Goal: Transaction & Acquisition: Book appointment/travel/reservation

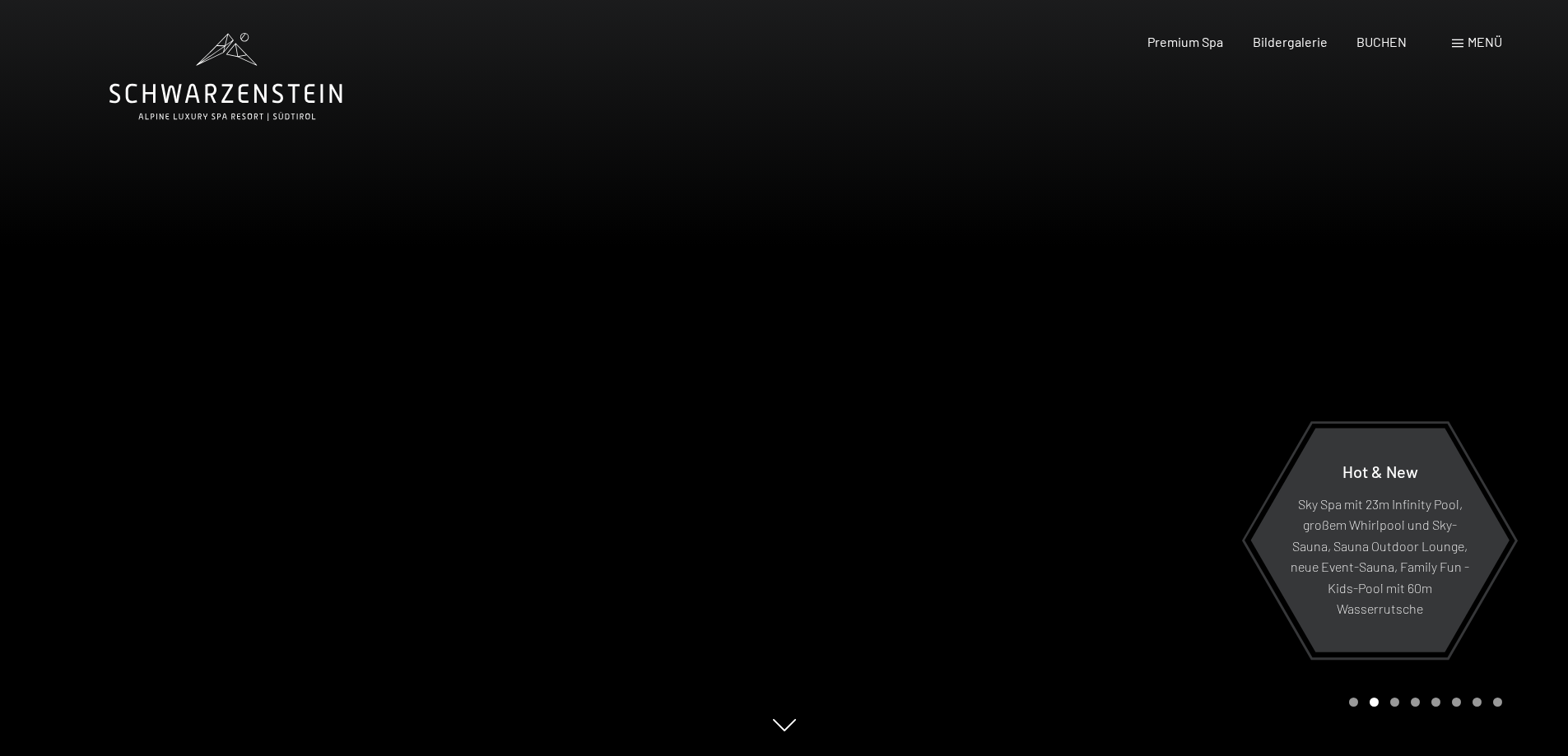
click at [1456, 46] on span at bounding box center [1457, 43] width 11 height 8
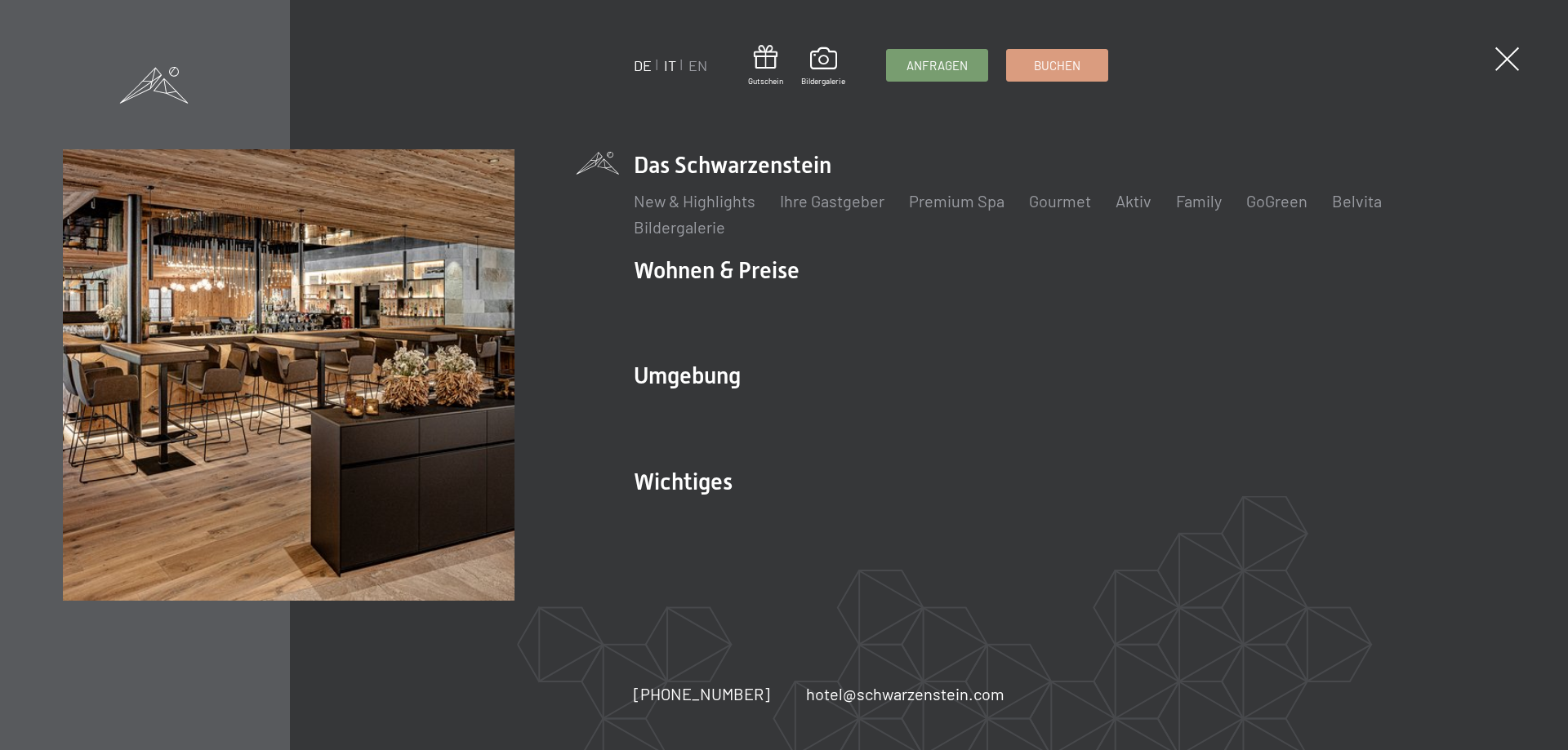
click at [671, 64] on link "IT" at bounding box center [670, 65] width 12 height 18
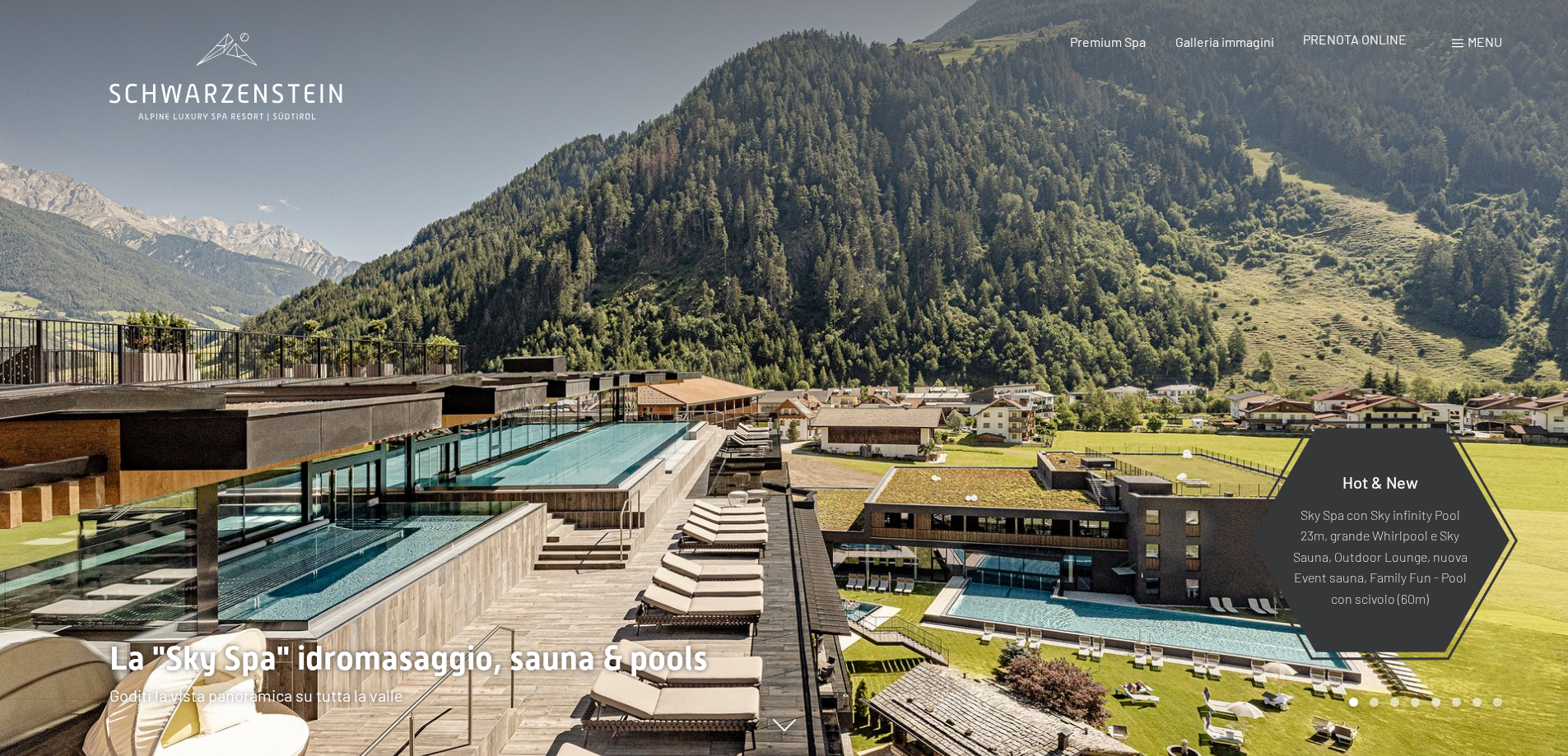
click at [1354, 43] on span "PRENOTA ONLINE" at bounding box center [1354, 39] width 103 height 16
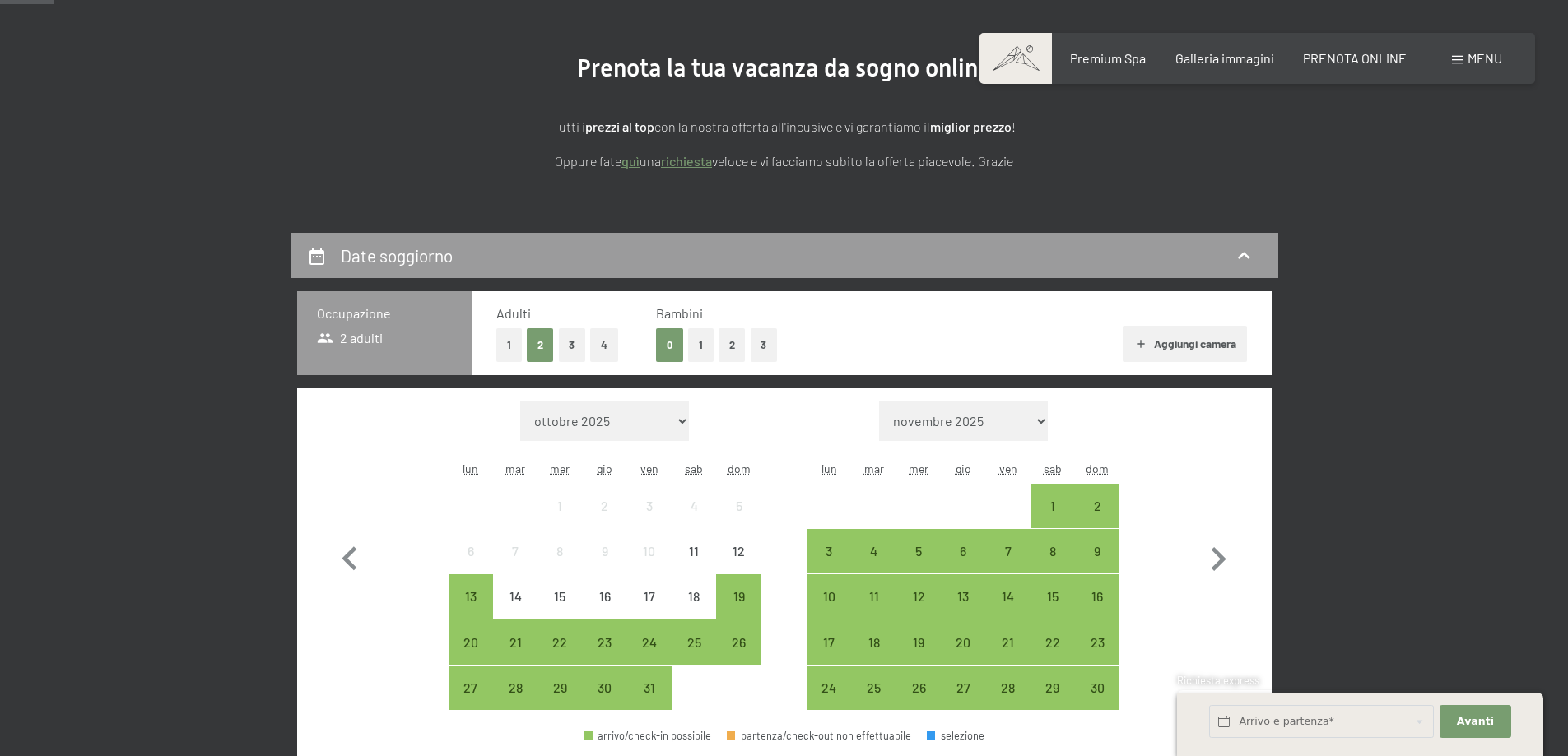
scroll to position [419, 0]
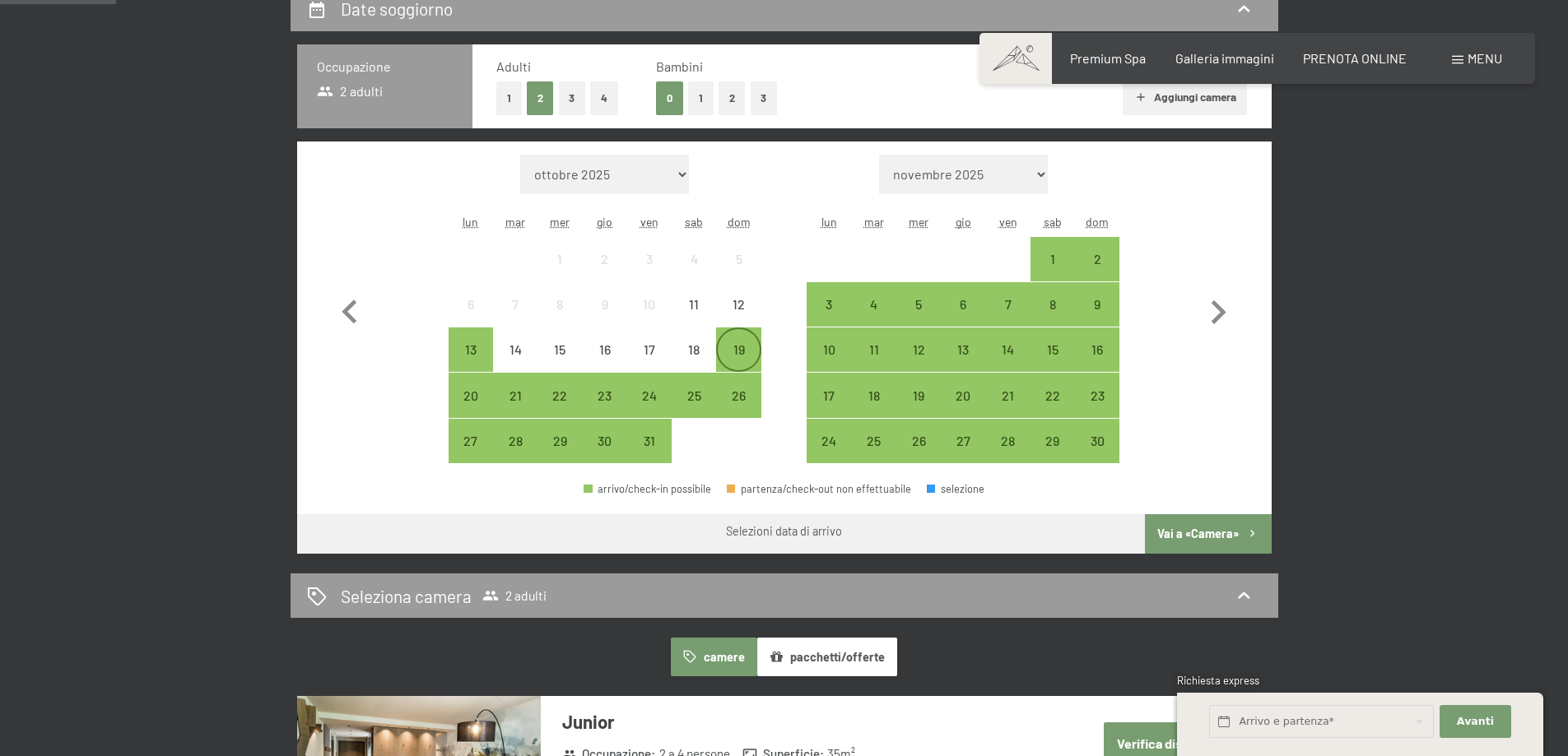
click at [737, 352] on div "19" at bounding box center [738, 363] width 41 height 41
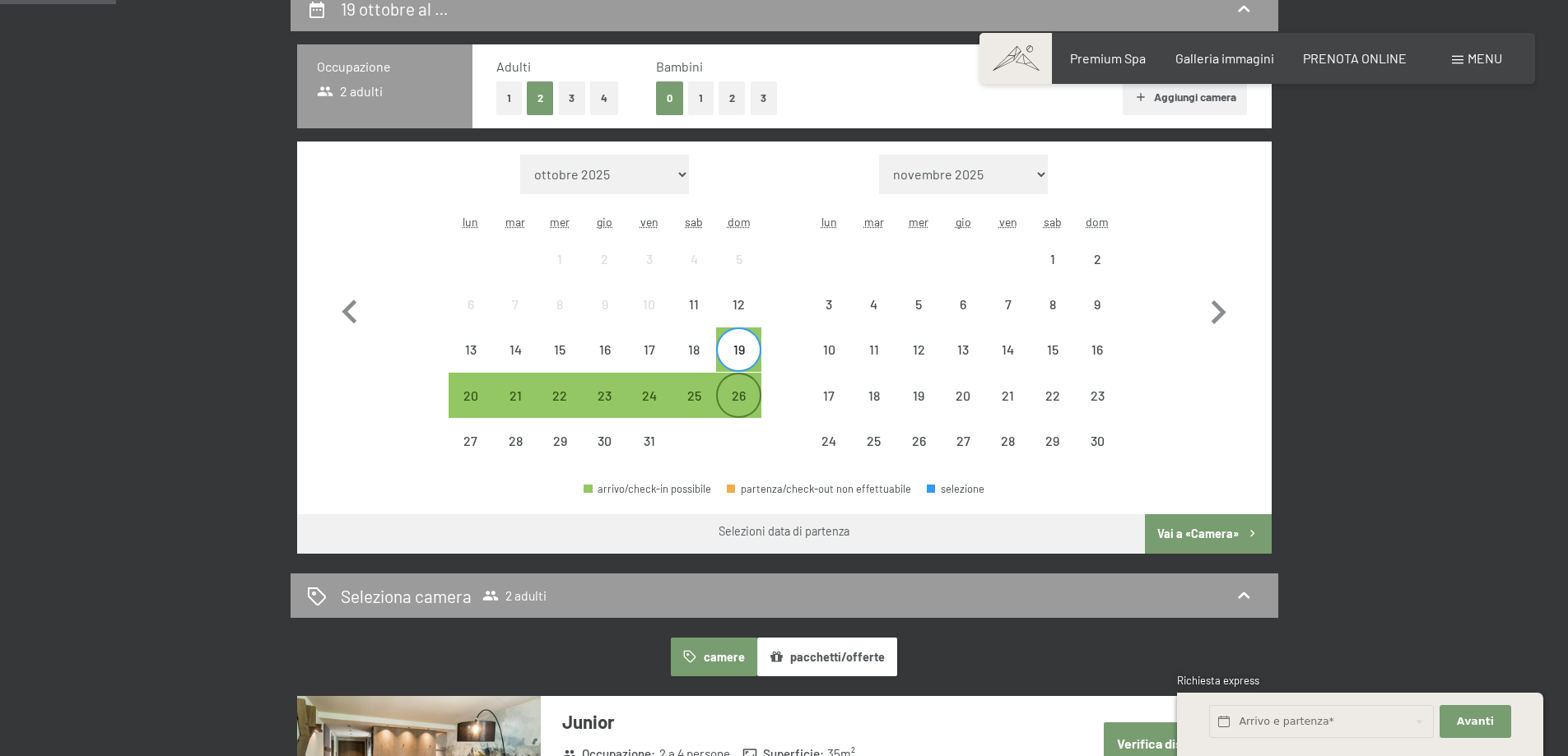
click at [743, 393] on div "26" at bounding box center [738, 409] width 41 height 41
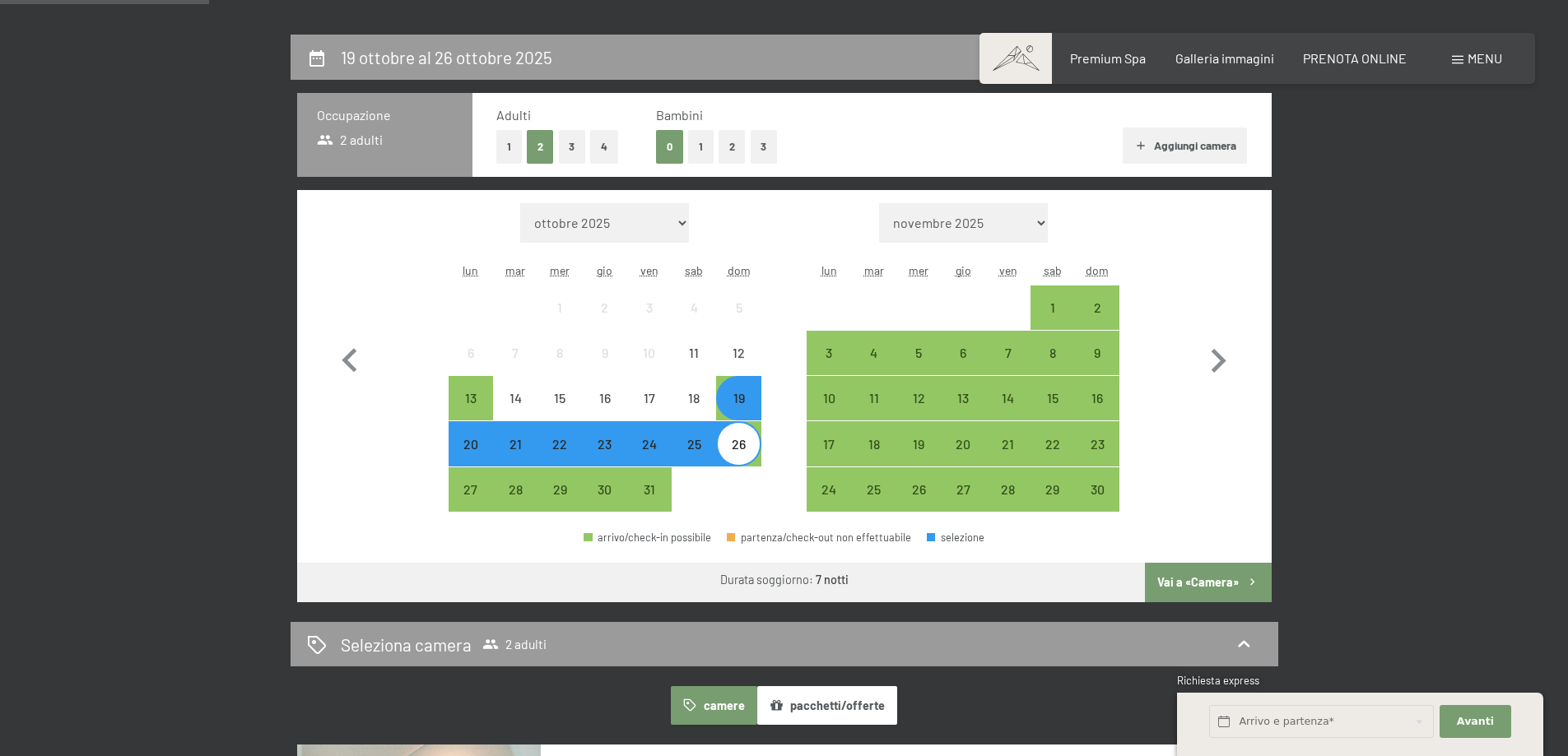
scroll to position [584, 0]
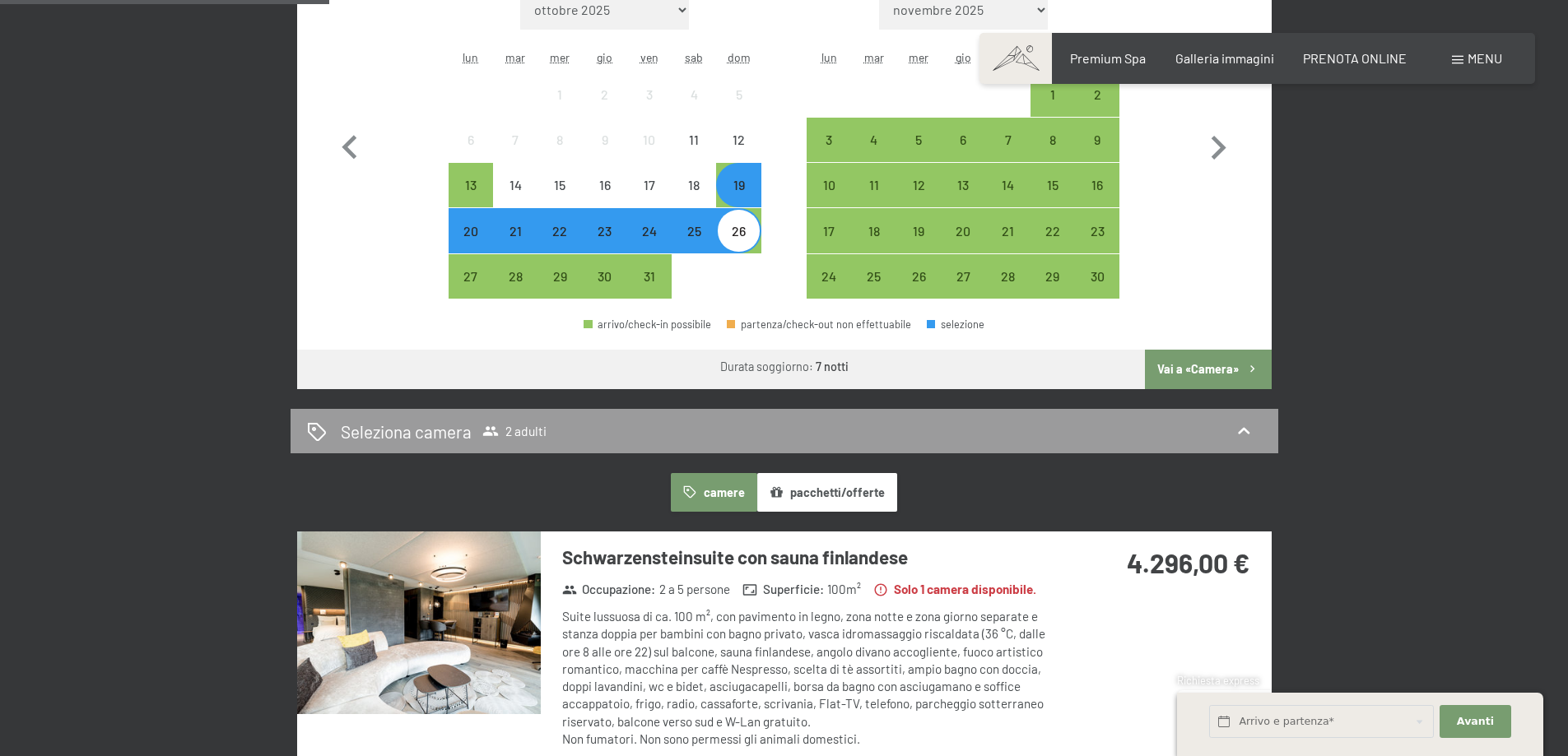
click at [1221, 371] on button "Vai a «Camera»" at bounding box center [1208, 370] width 126 height 40
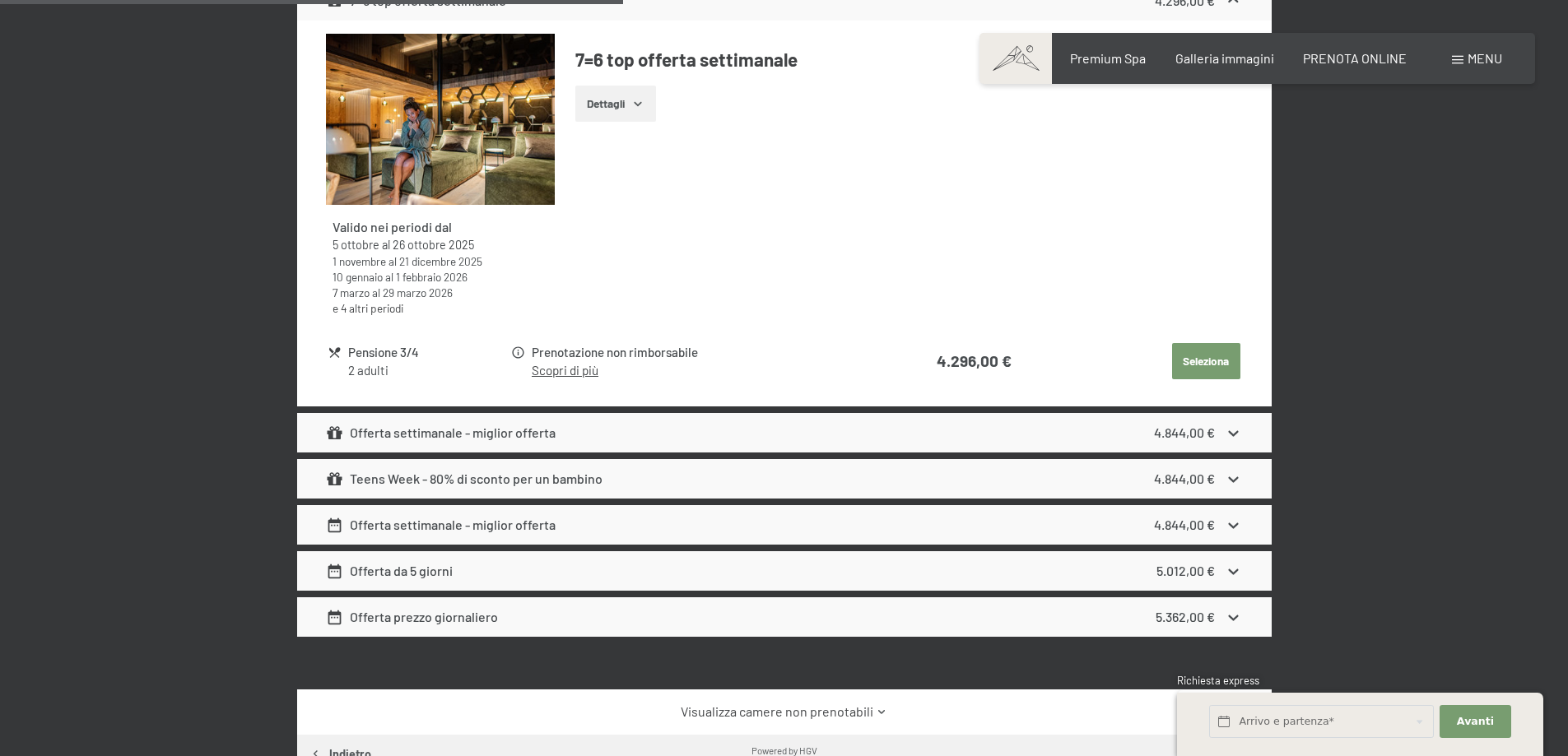
scroll to position [899, 0]
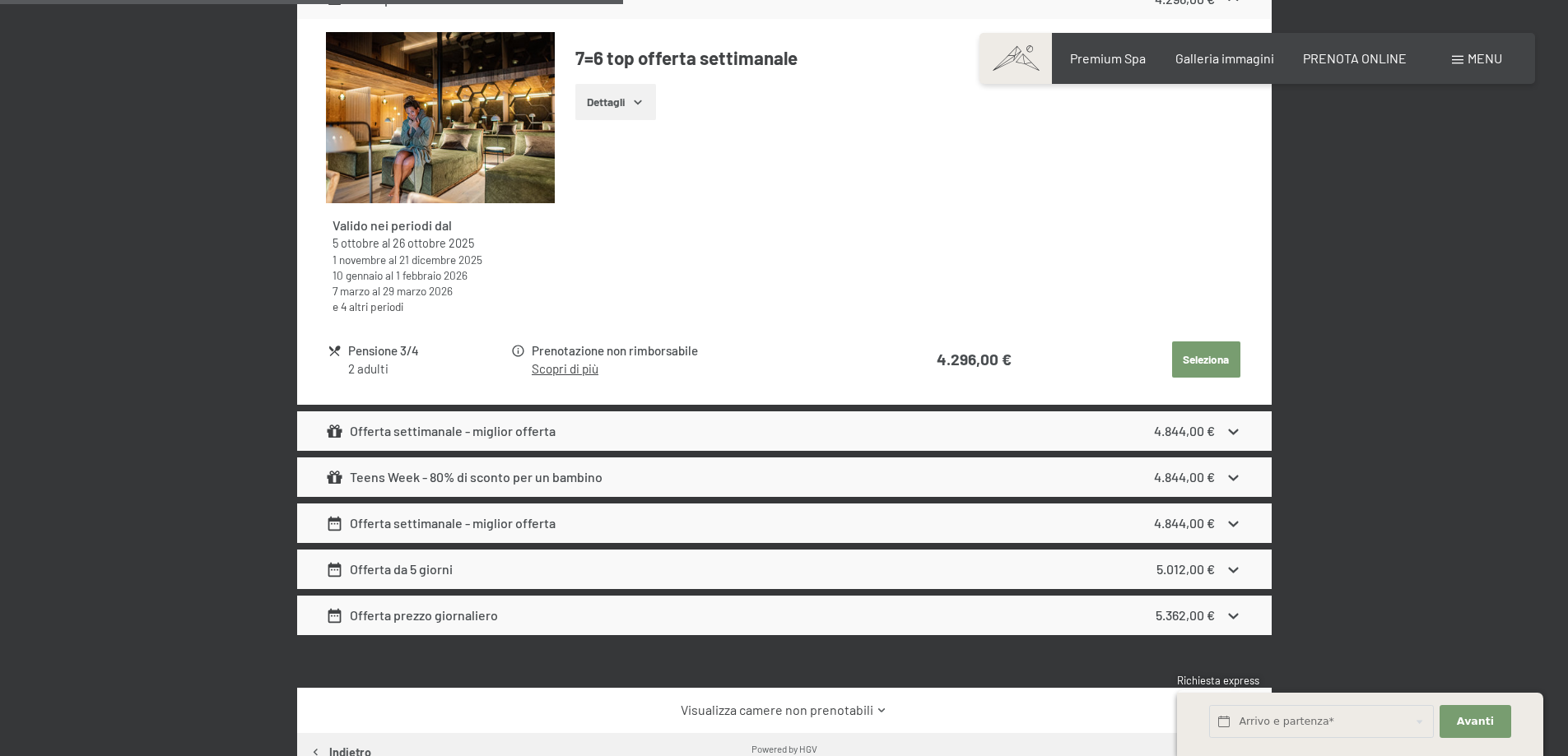
click at [1183, 378] on button "Seleziona" at bounding box center [1206, 359] width 69 height 36
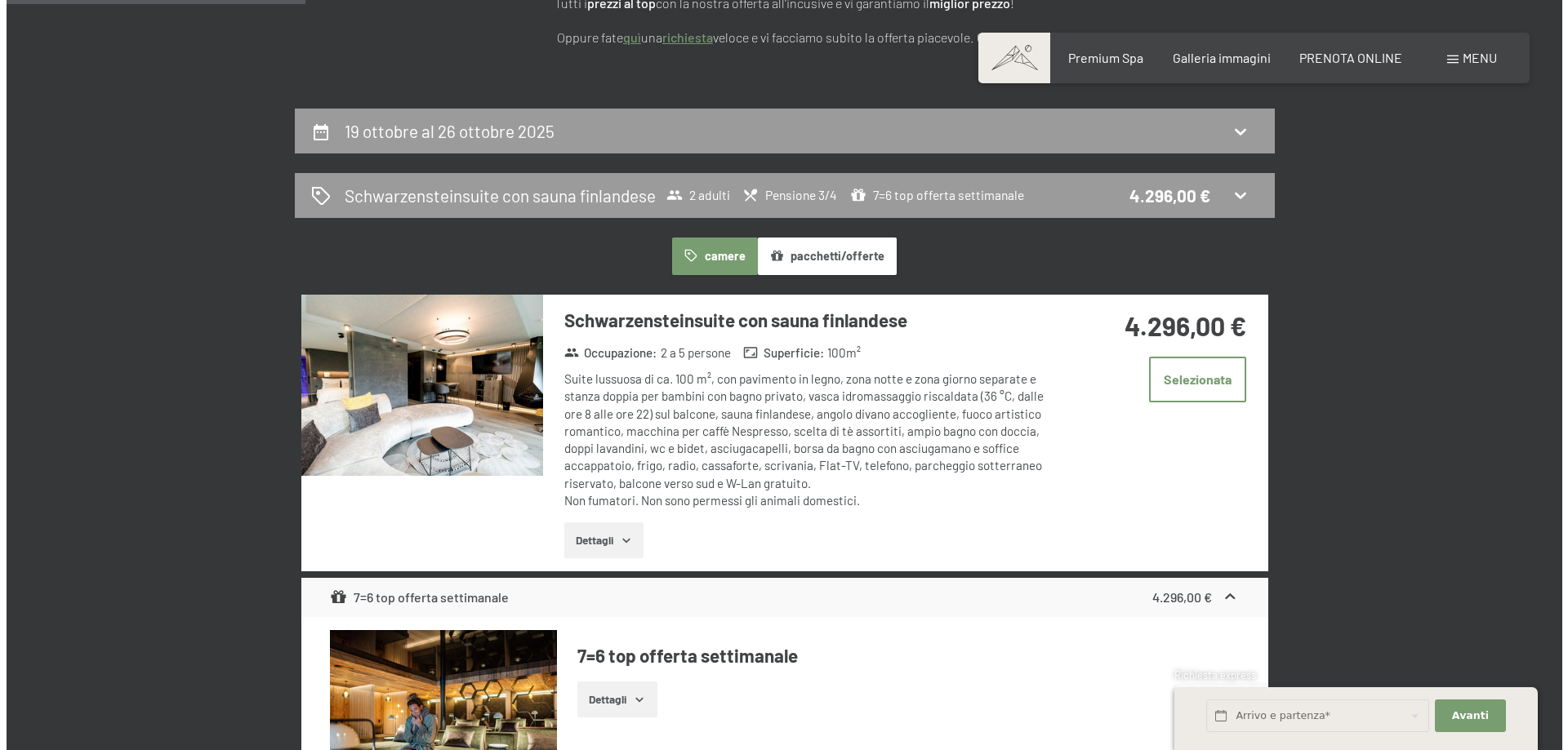
scroll to position [239, 0]
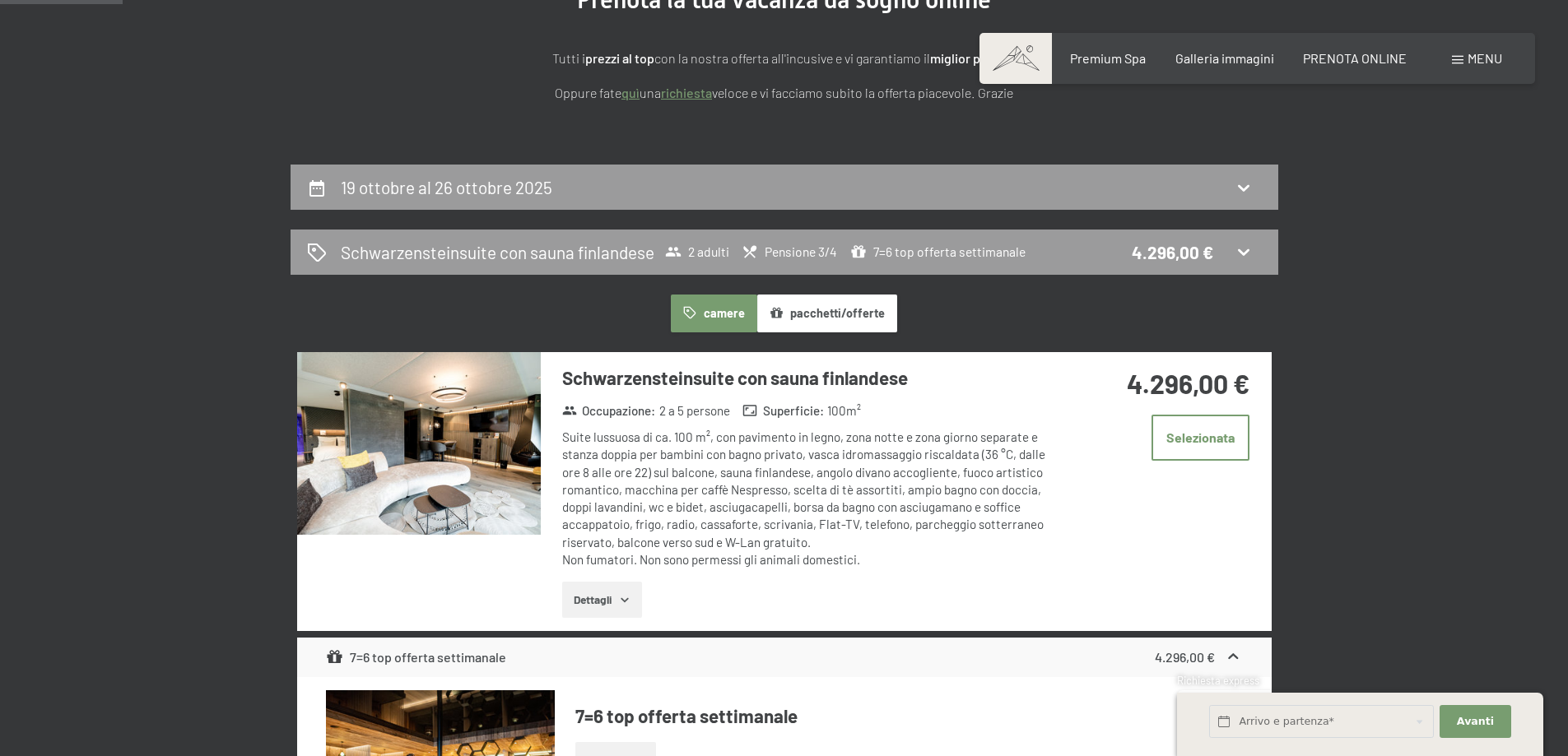
click at [483, 424] on img at bounding box center [418, 444] width 244 height 182
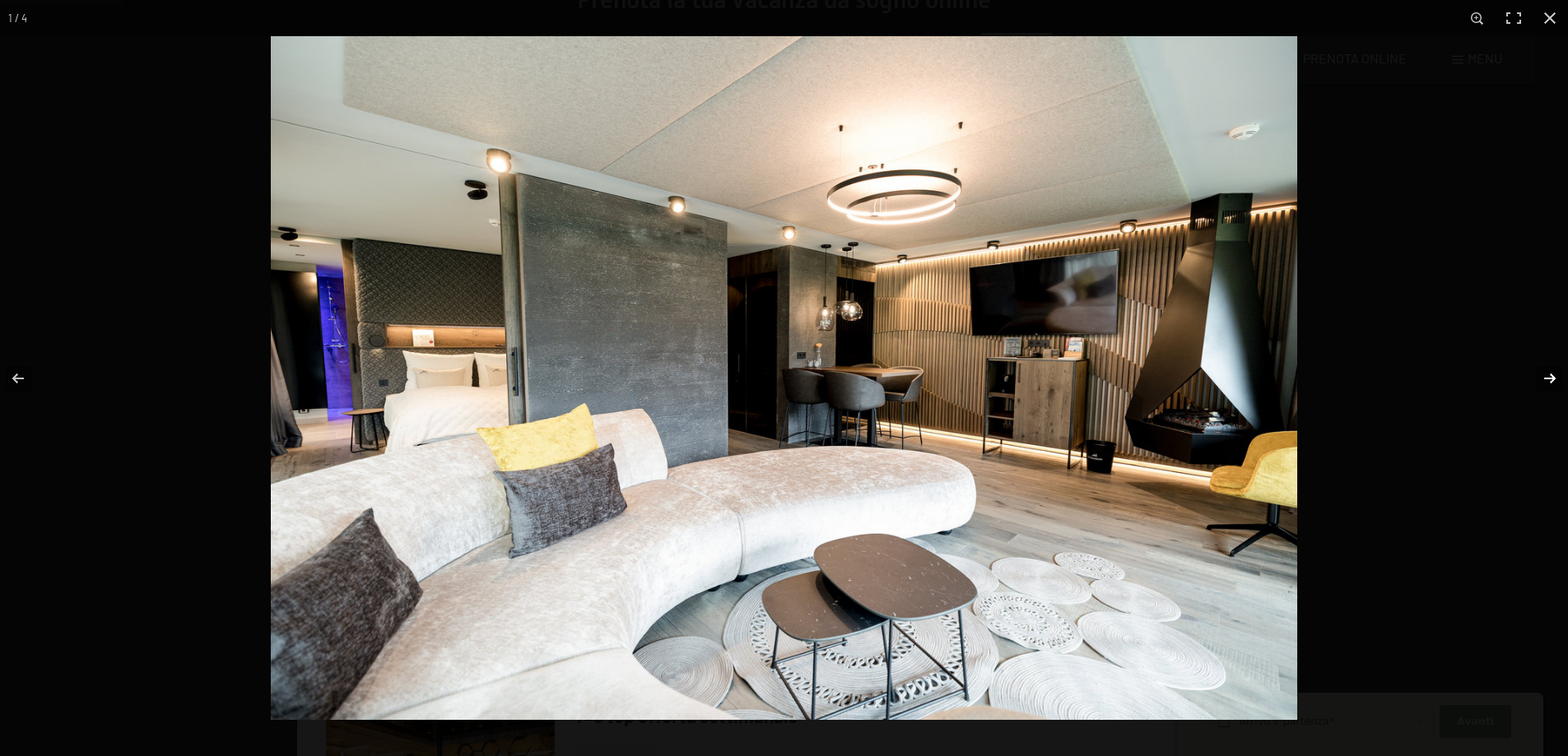
click at [1546, 377] on button "button" at bounding box center [1538, 378] width 57 height 82
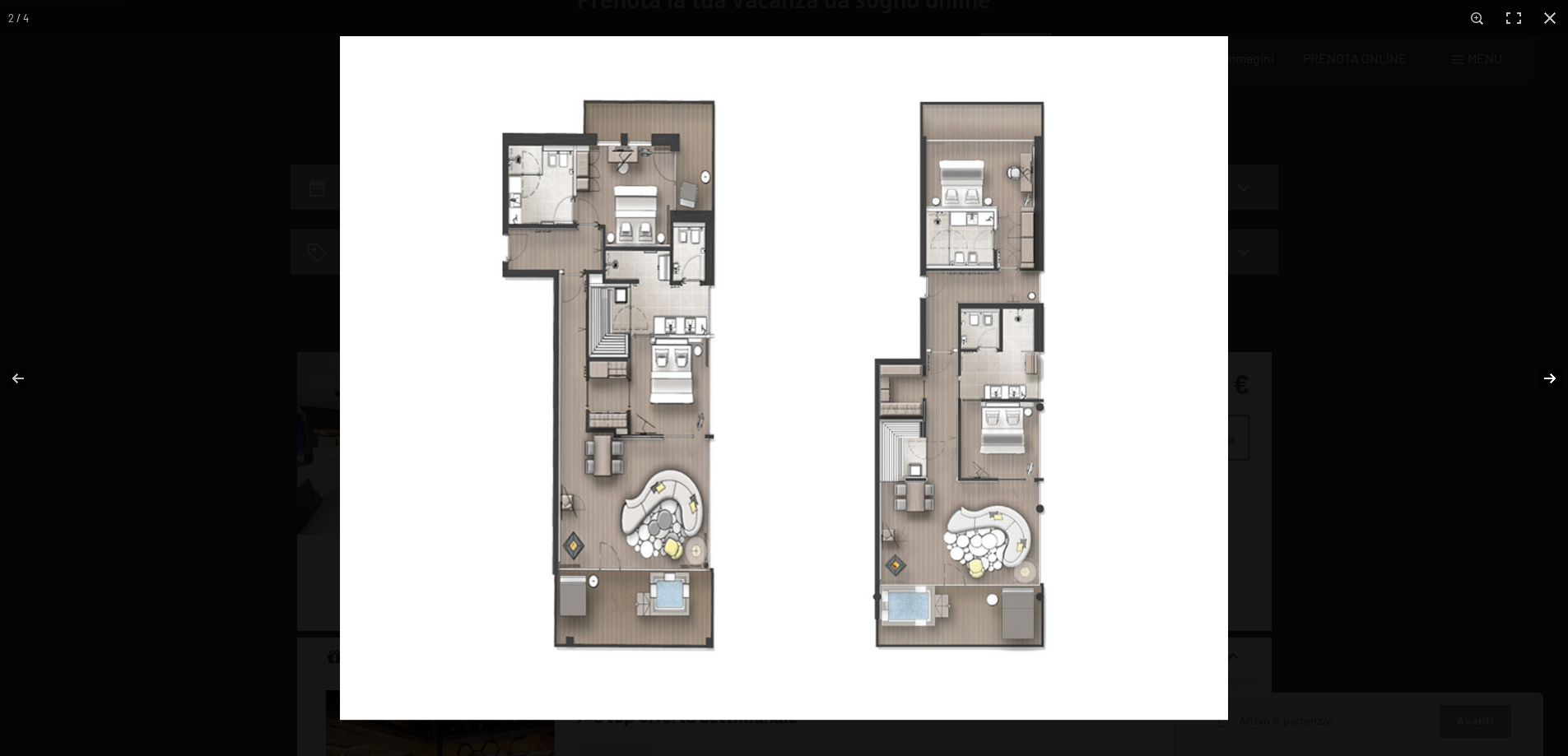
click at [1546, 377] on button "button" at bounding box center [1538, 378] width 57 height 82
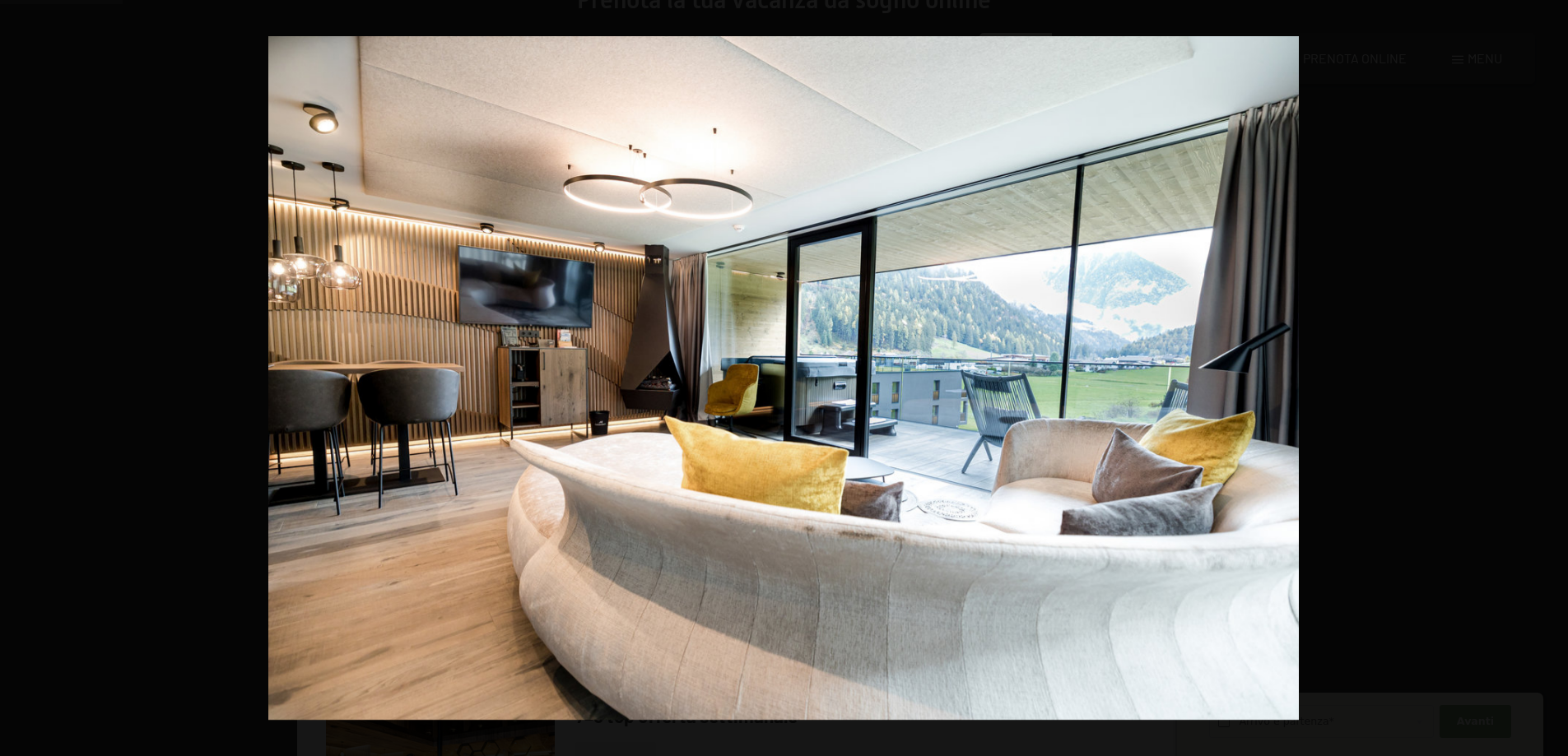
click at [1546, 377] on button "button" at bounding box center [1538, 378] width 57 height 82
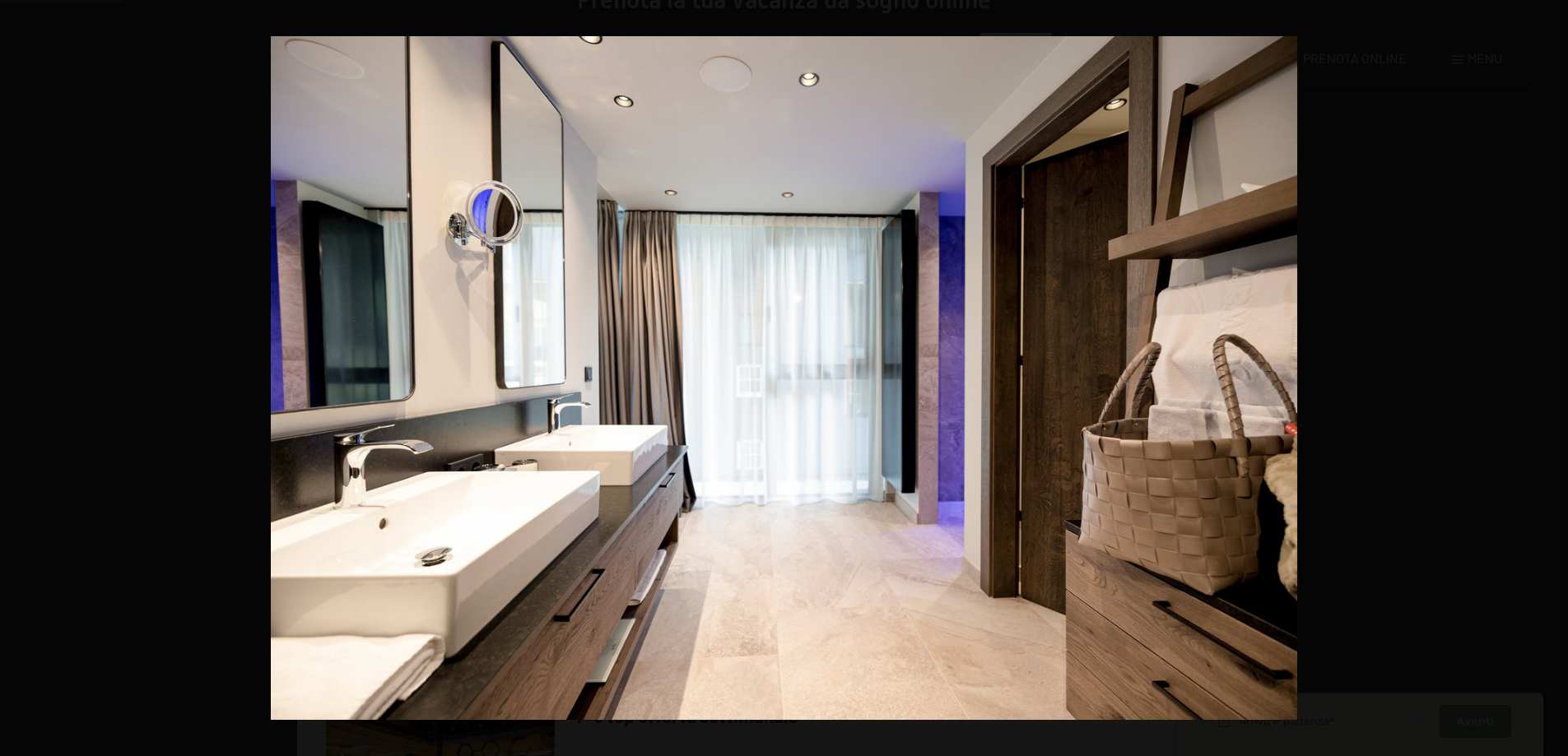
click at [1546, 377] on button "button" at bounding box center [1538, 378] width 57 height 82
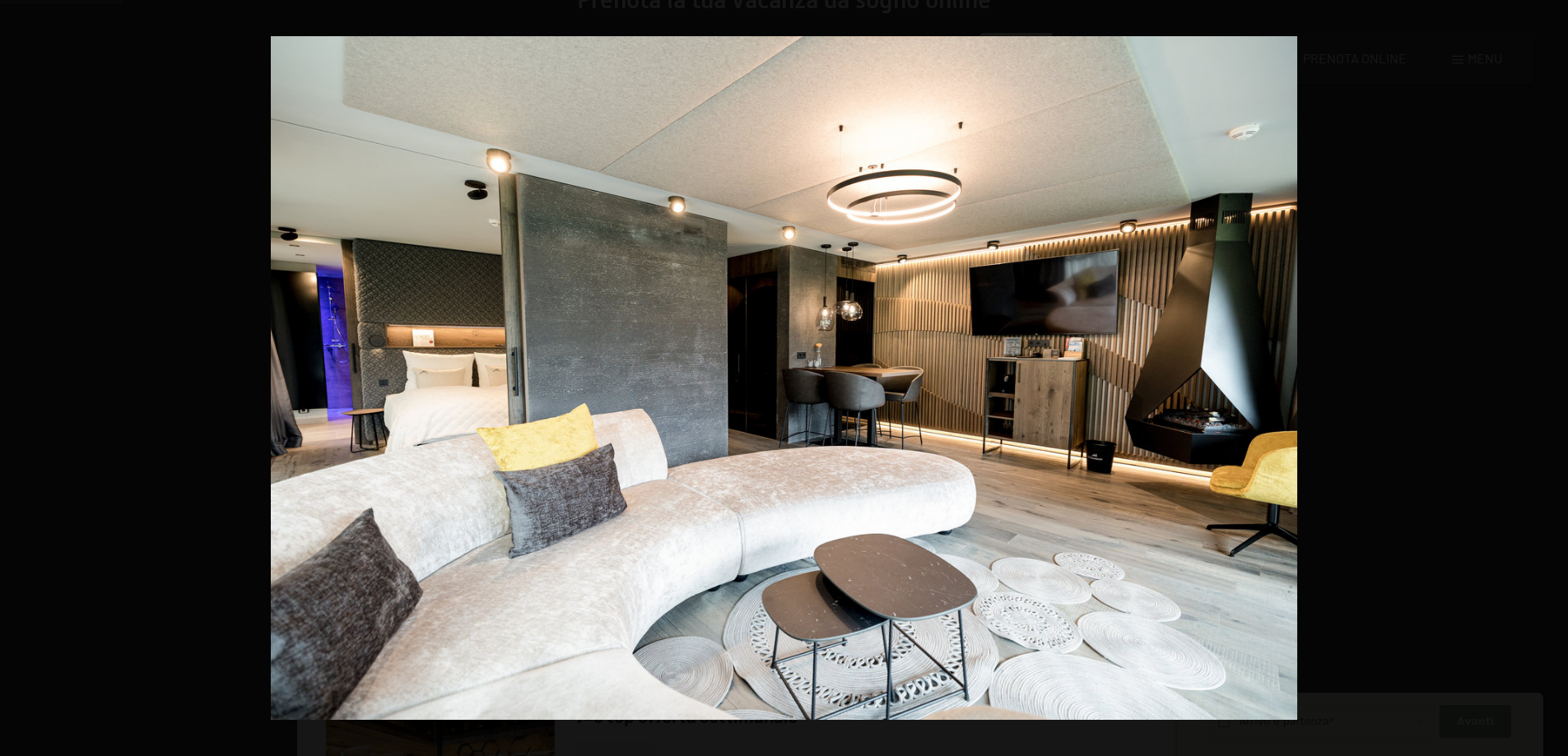
click at [1546, 377] on button "button" at bounding box center [1538, 378] width 57 height 82
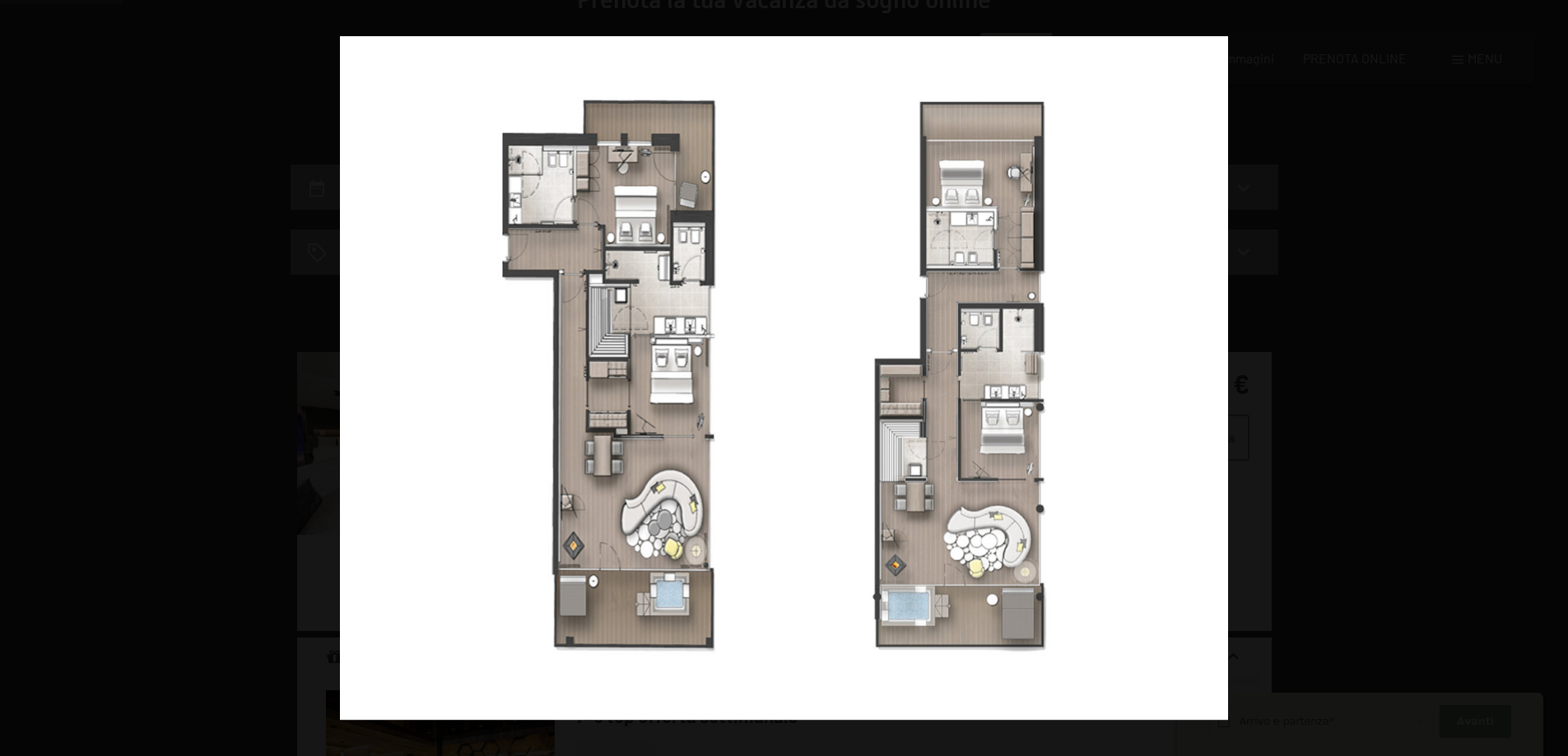
click at [1546, 377] on button "button" at bounding box center [1538, 378] width 57 height 82
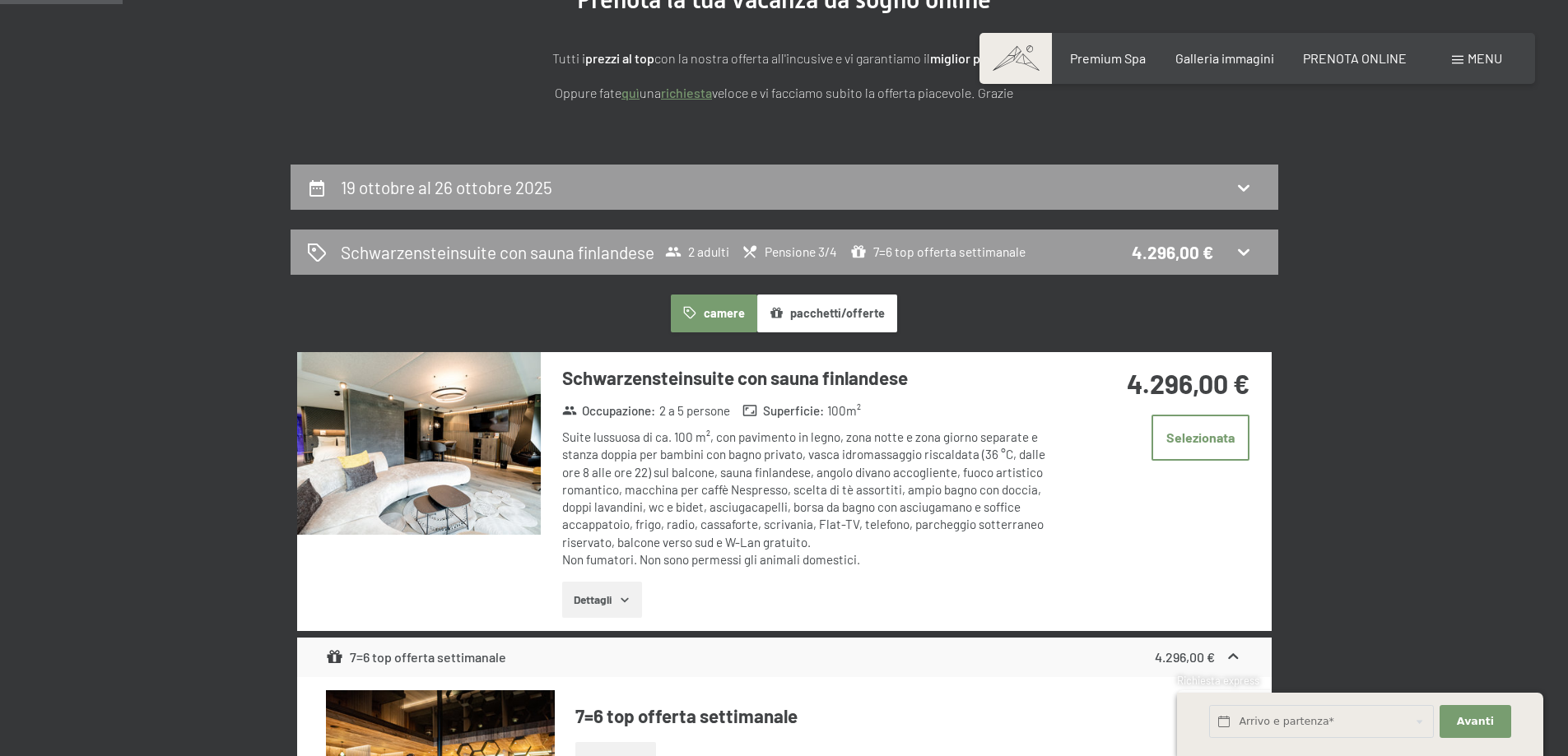
click at [0, 0] on button "button" at bounding box center [0, 0] width 0 height 0
click at [1457, 62] on span at bounding box center [1457, 59] width 11 height 8
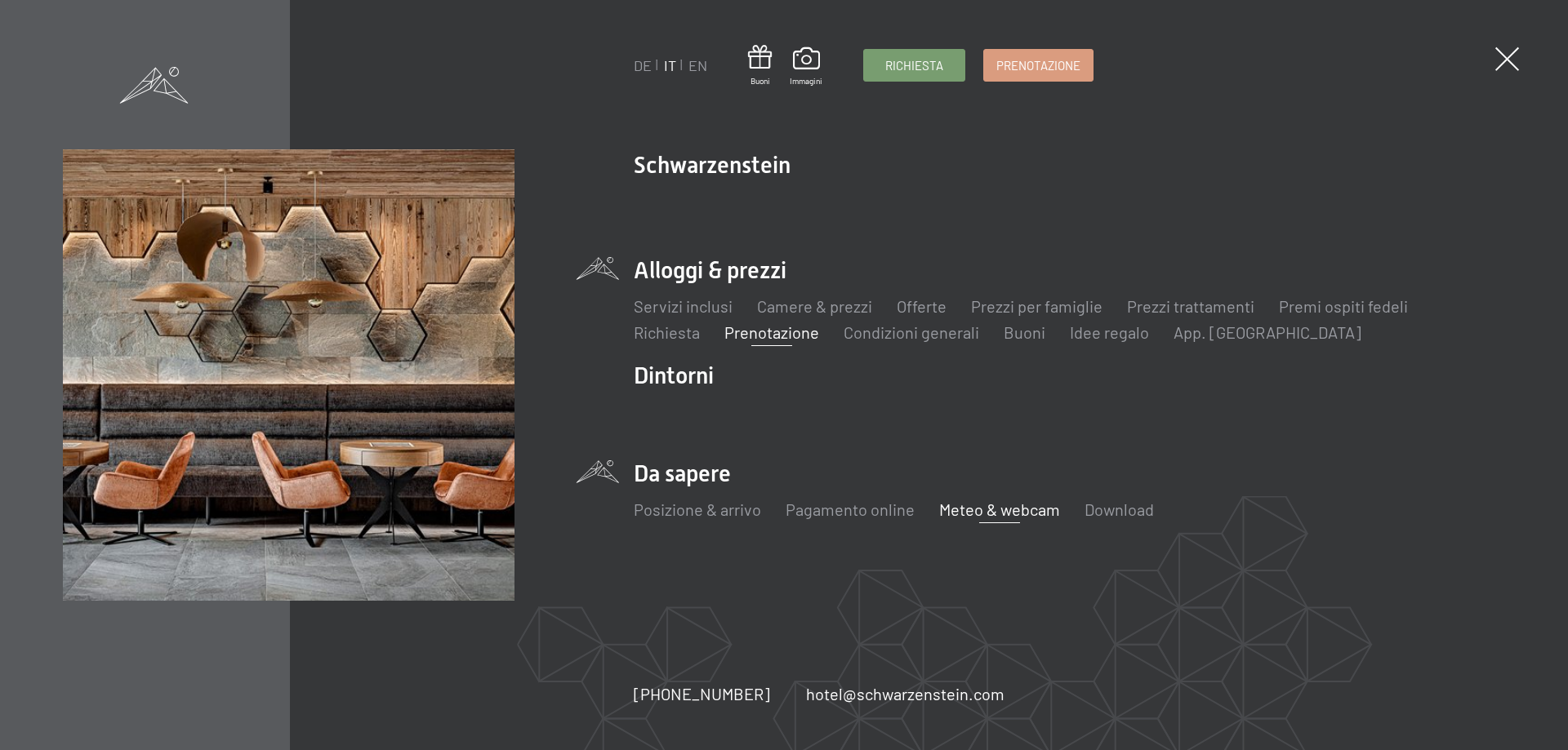
click at [963, 510] on link "Meteo & webcam" at bounding box center [999, 509] width 121 height 20
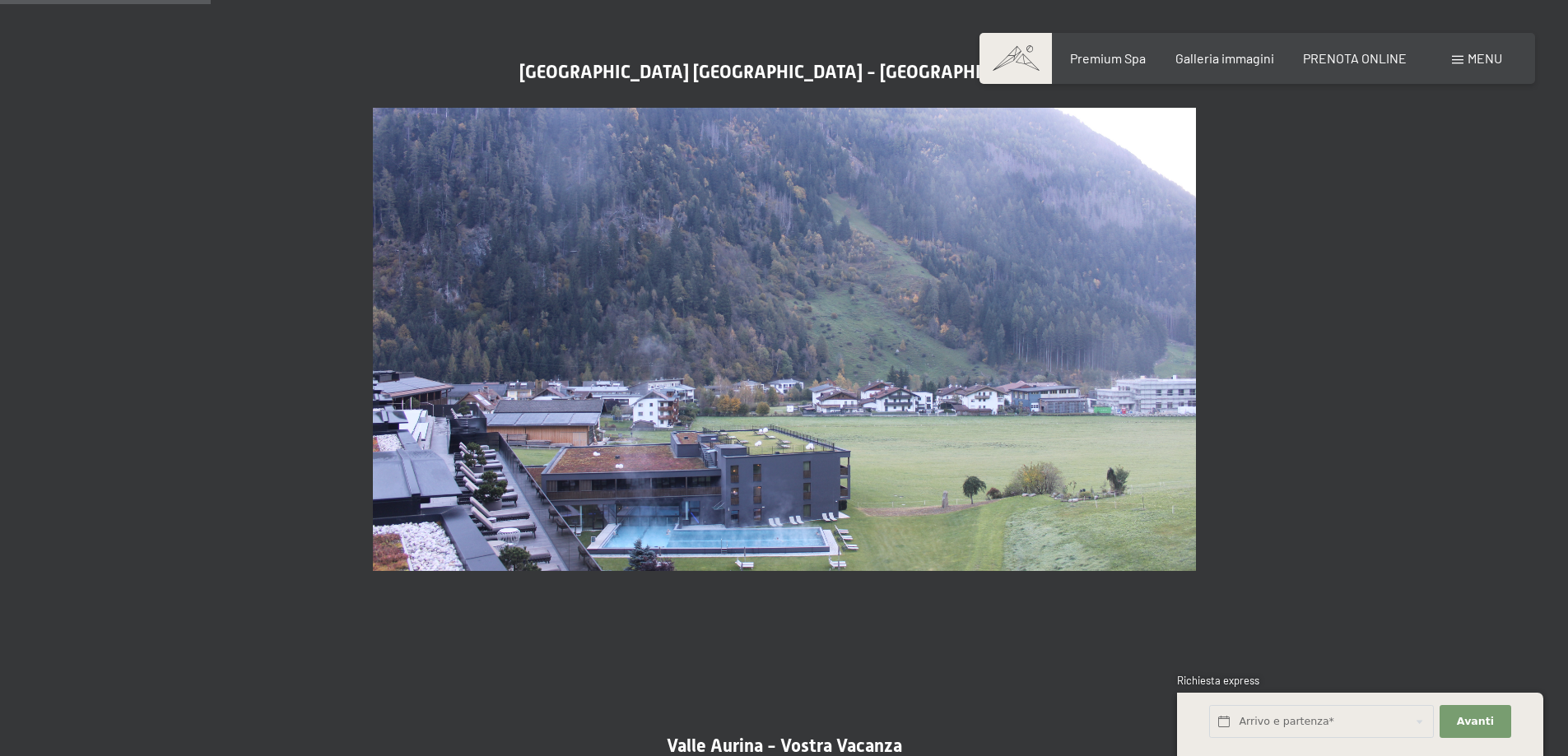
scroll to position [823, 0]
